Goal: Book appointment/travel/reservation

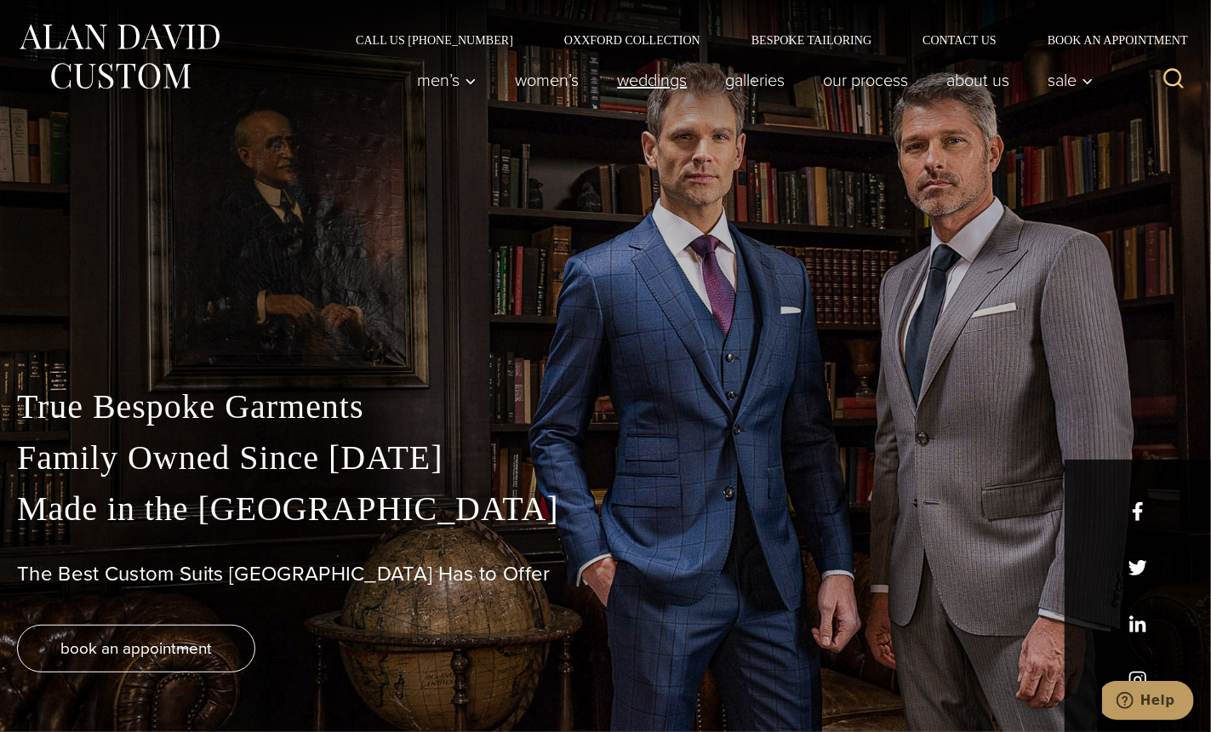
click at [636, 82] on link "weddings" at bounding box center [652, 80] width 108 height 34
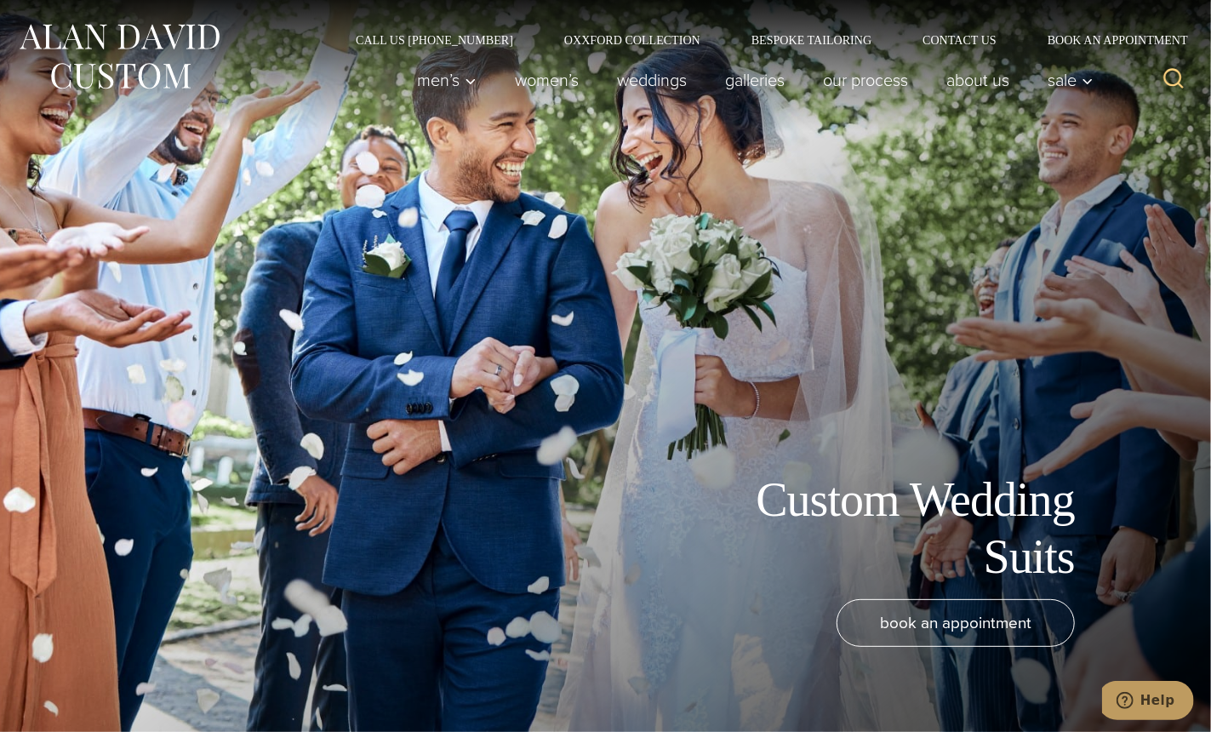
click at [1077, 40] on link "Book an Appointment" at bounding box center [1108, 40] width 172 height 12
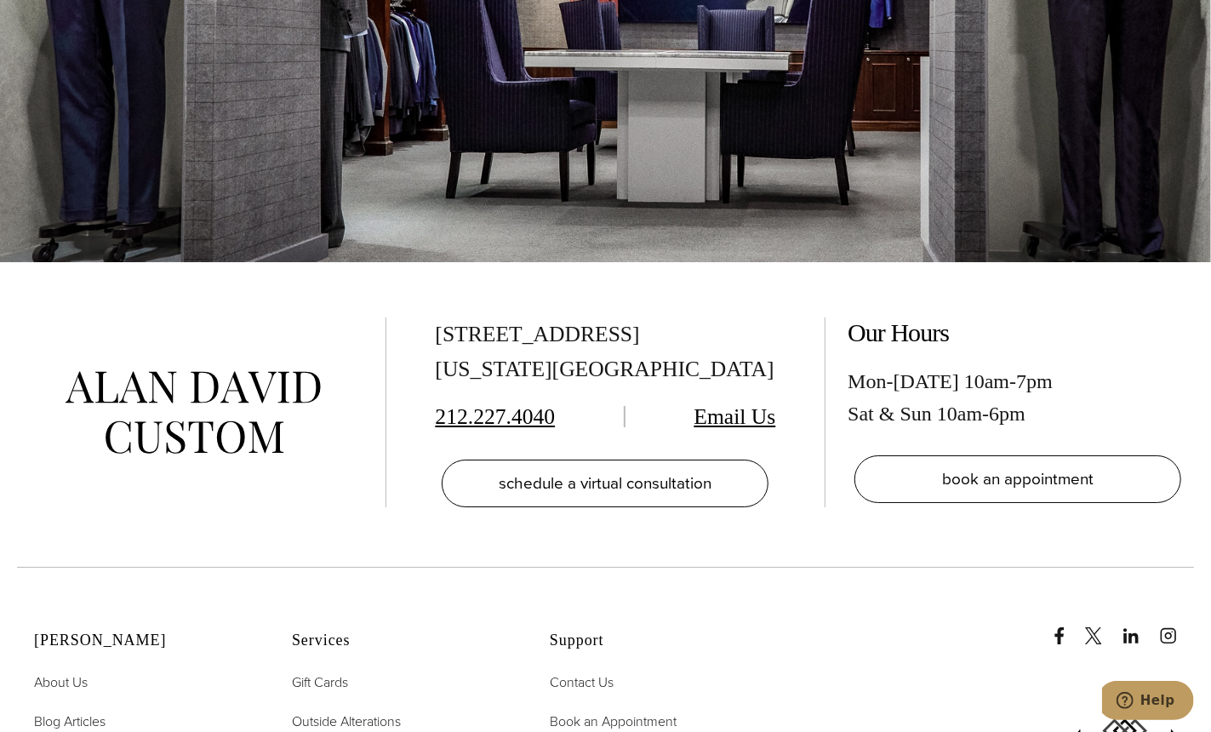
scroll to position [3210, 0]
